Goal: Navigation & Orientation: Go to known website

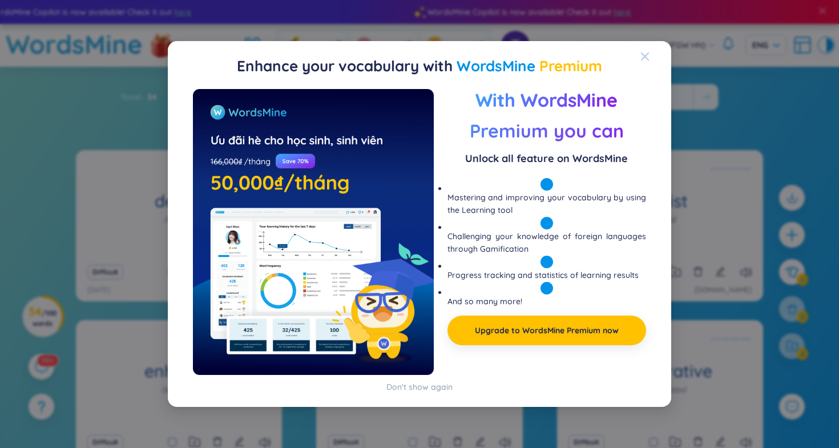
click at [647, 46] on div "Close" at bounding box center [644, 56] width 9 height 31
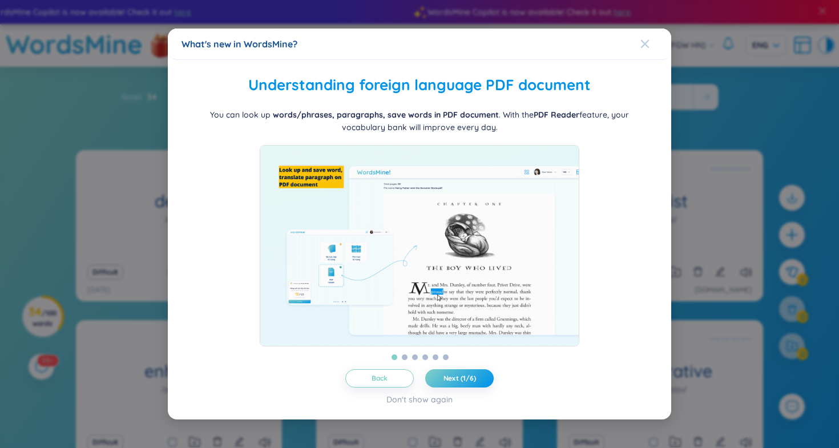
click at [650, 37] on span "Close" at bounding box center [655, 44] width 31 height 31
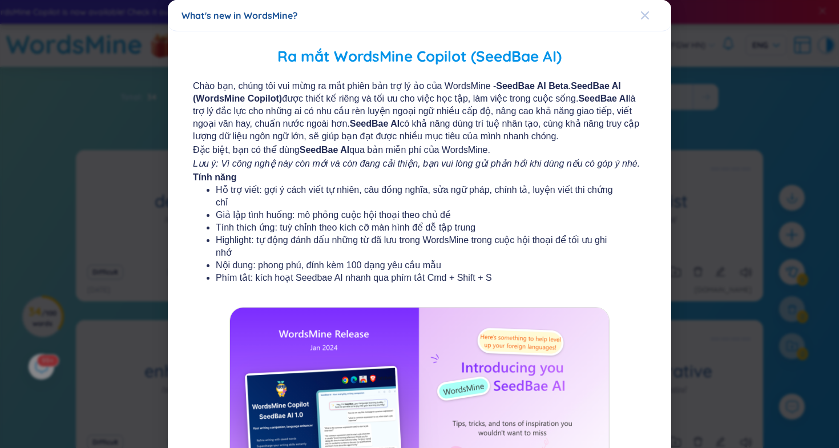
click at [652, 15] on span "Close" at bounding box center [655, 15] width 31 height 31
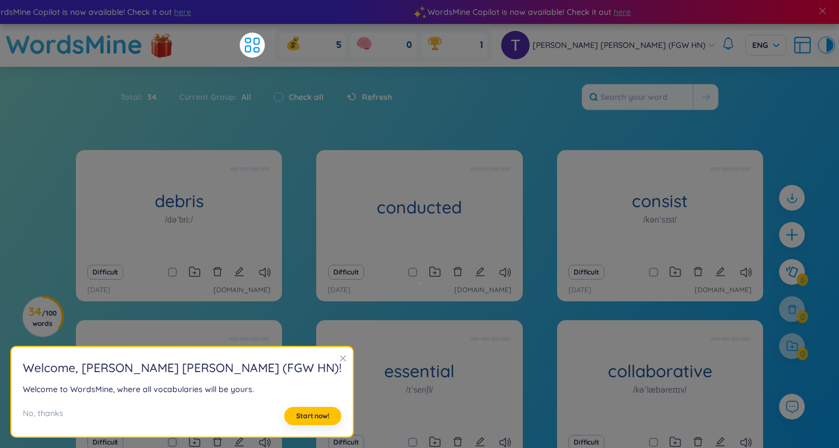
click at [340, 357] on icon "close" at bounding box center [343, 358] width 6 height 6
